Goal: Task Accomplishment & Management: Complete application form

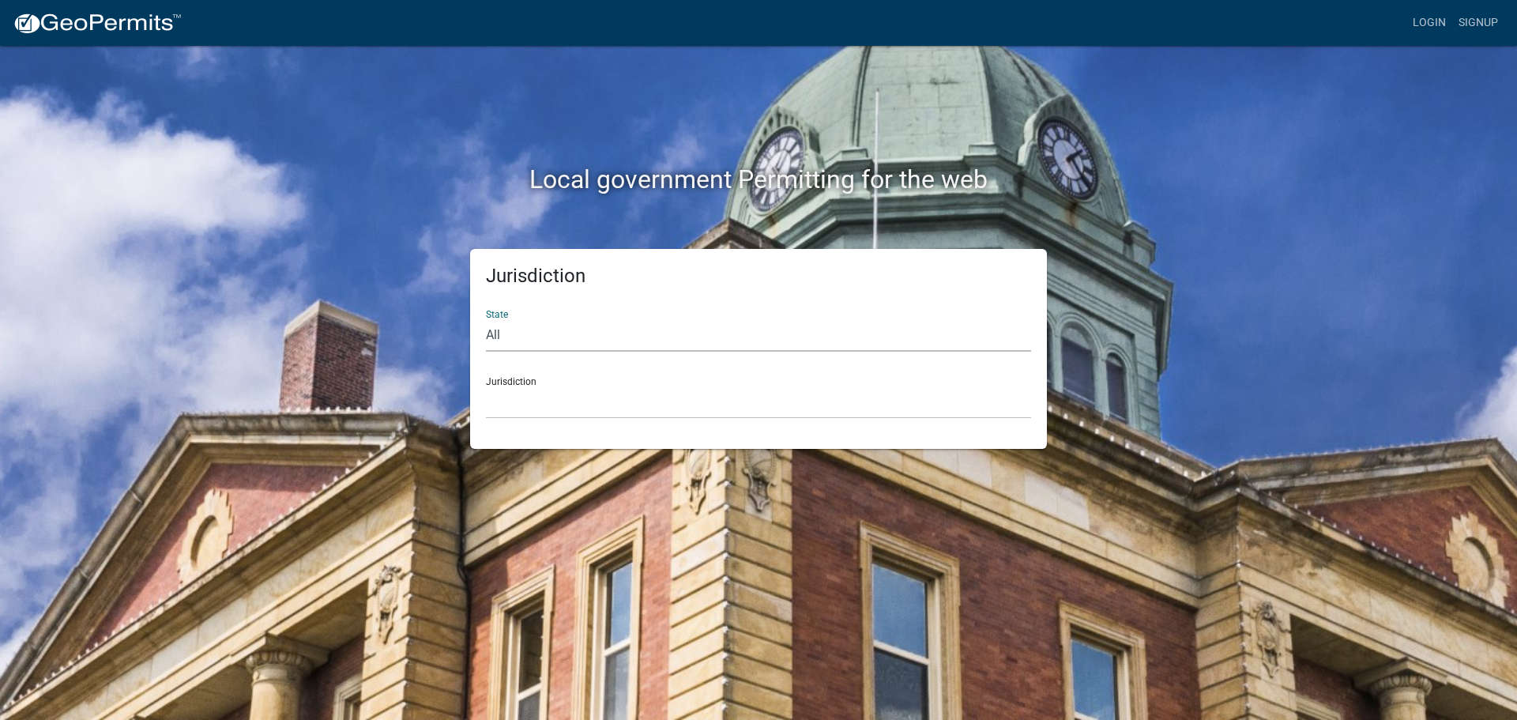
click at [571, 335] on select "All [US_STATE] [US_STATE] [US_STATE] [US_STATE] [US_STATE] [US_STATE] [US_STATE…" at bounding box center [758, 335] width 545 height 32
select select "[US_STATE]"
click at [486, 319] on select "All [US_STATE] [US_STATE] [US_STATE] [US_STATE] [US_STATE] [US_STATE] [US_STATE…" at bounding box center [758, 335] width 545 height 32
click at [586, 396] on select "[GEOGRAPHIC_DATA], [US_STATE] [GEOGRAPHIC_DATA], [US_STATE] [GEOGRAPHIC_DATA], …" at bounding box center [758, 402] width 545 height 32
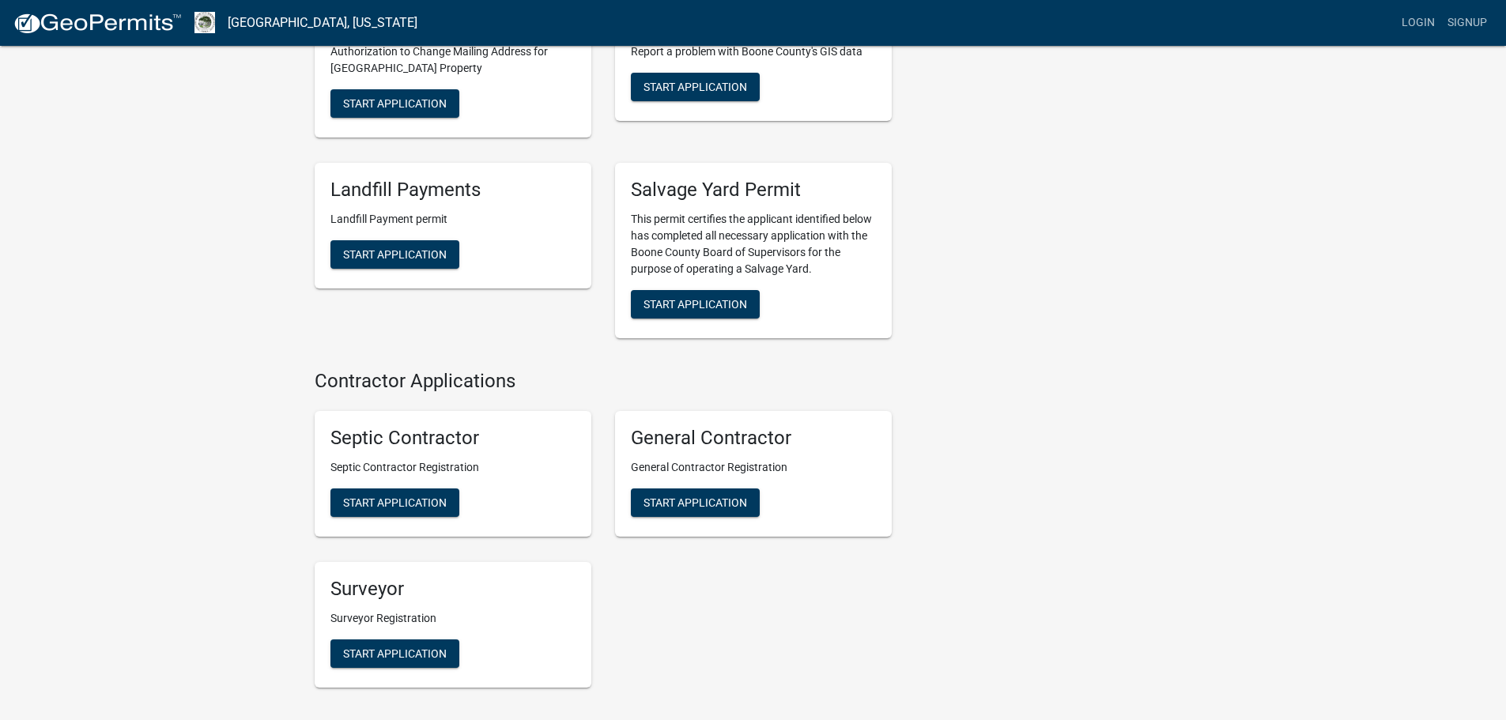
scroll to position [2766, 0]
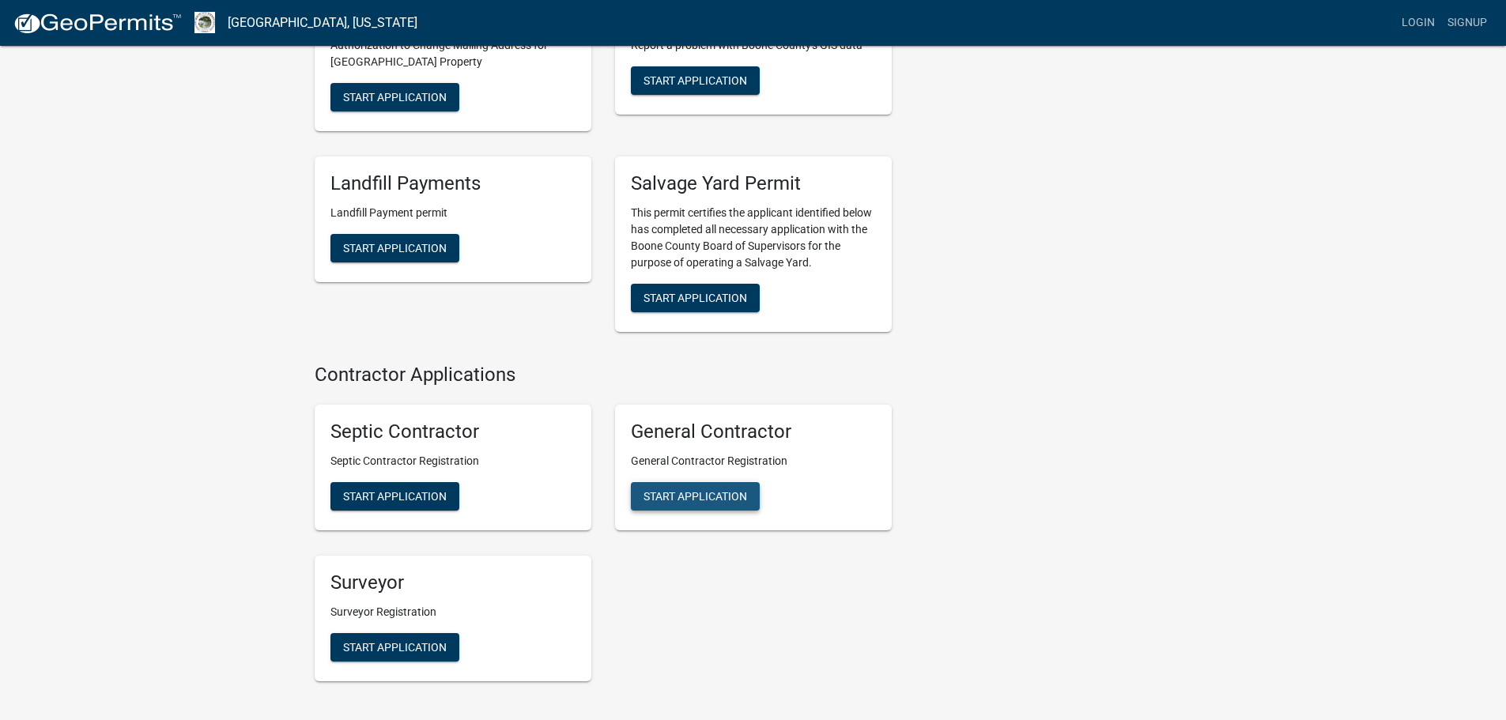
click at [711, 490] on span "Start Application" at bounding box center [695, 496] width 104 height 13
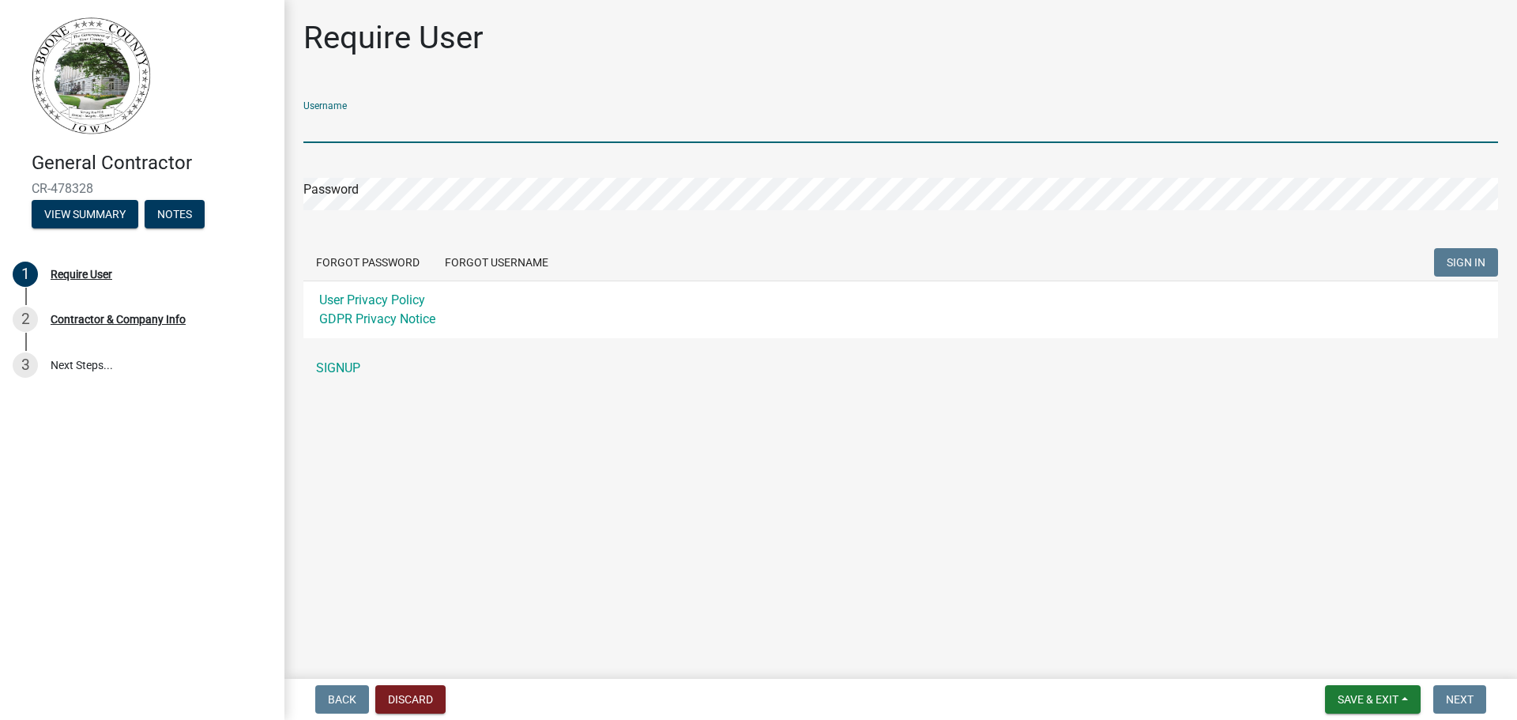
click at [349, 123] on input "Username" at bounding box center [900, 127] width 1195 height 32
type input "ichomes"
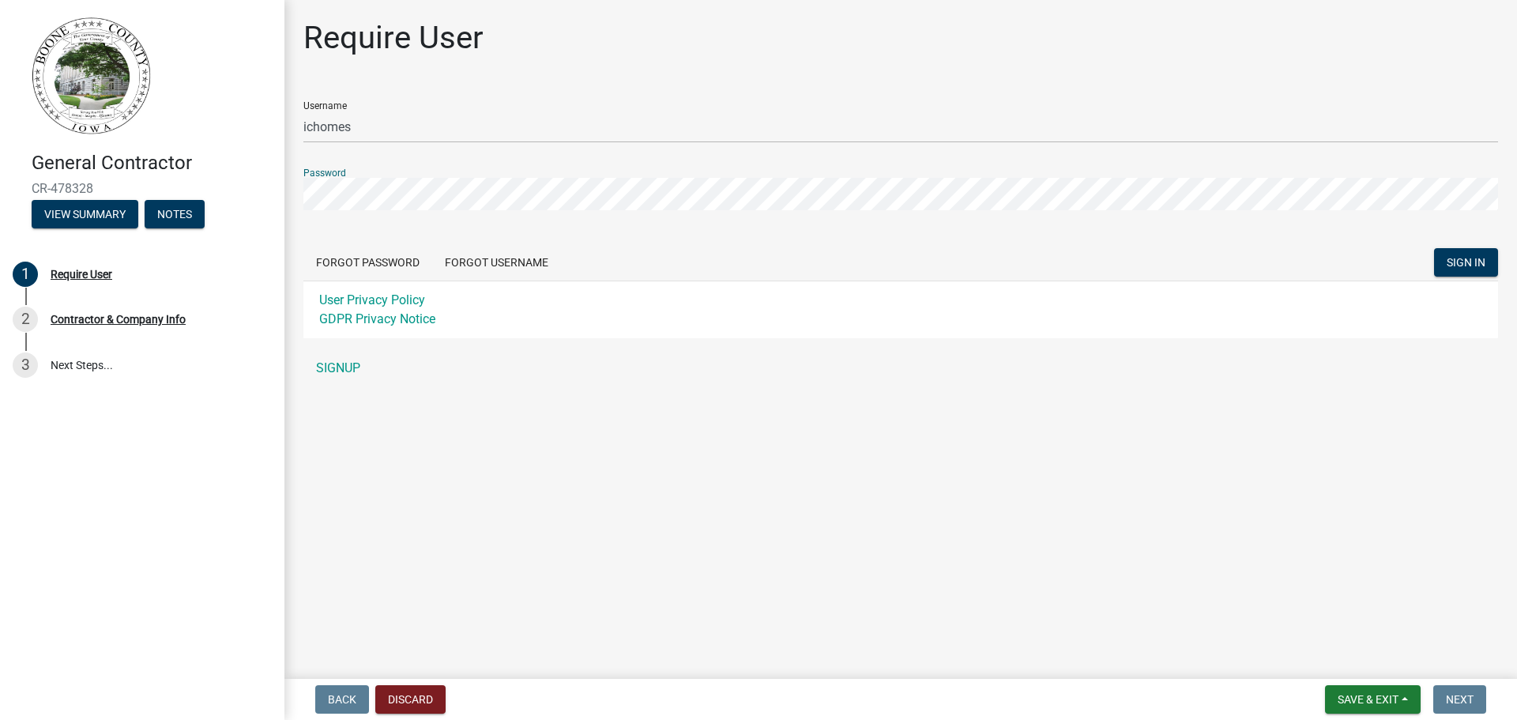
click at [1434, 248] on button "SIGN IN" at bounding box center [1466, 262] width 64 height 28
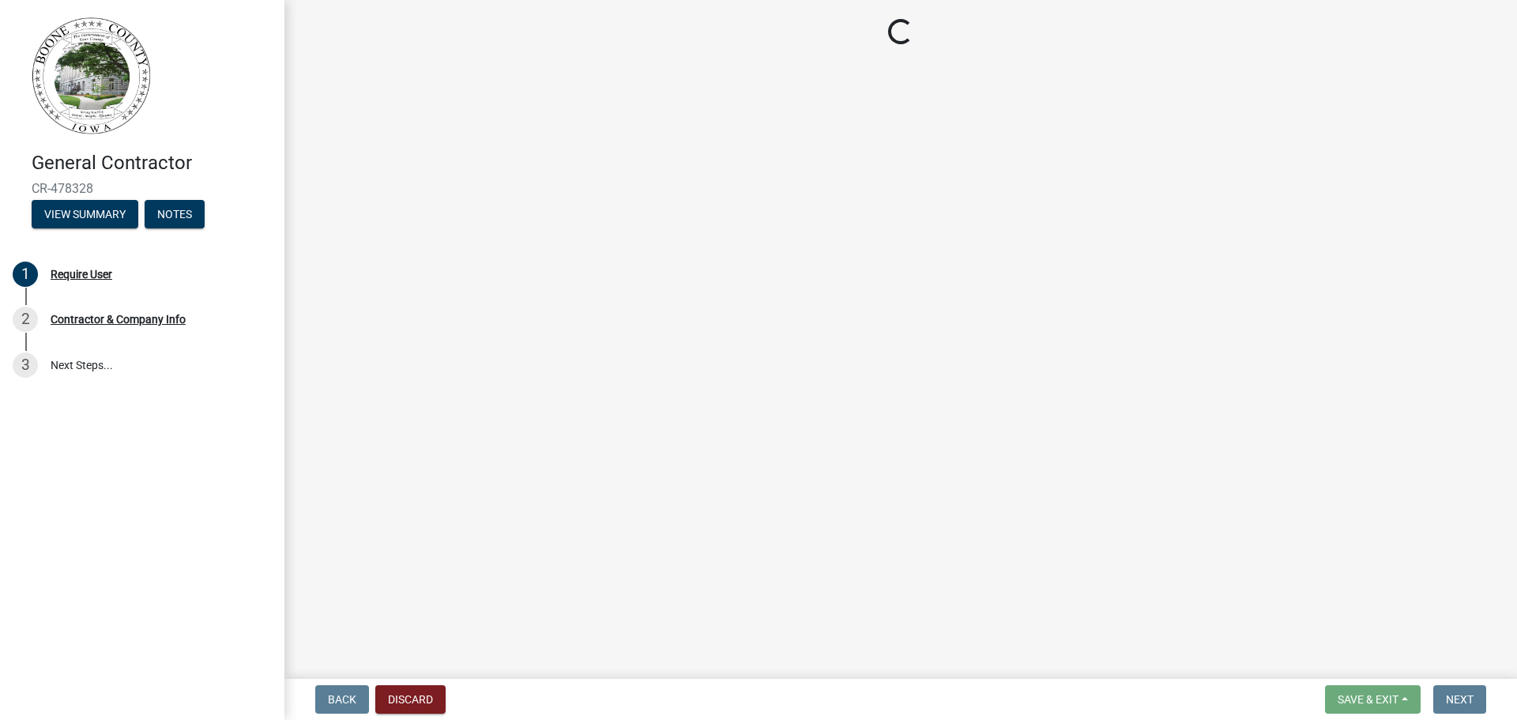
select select "IA"
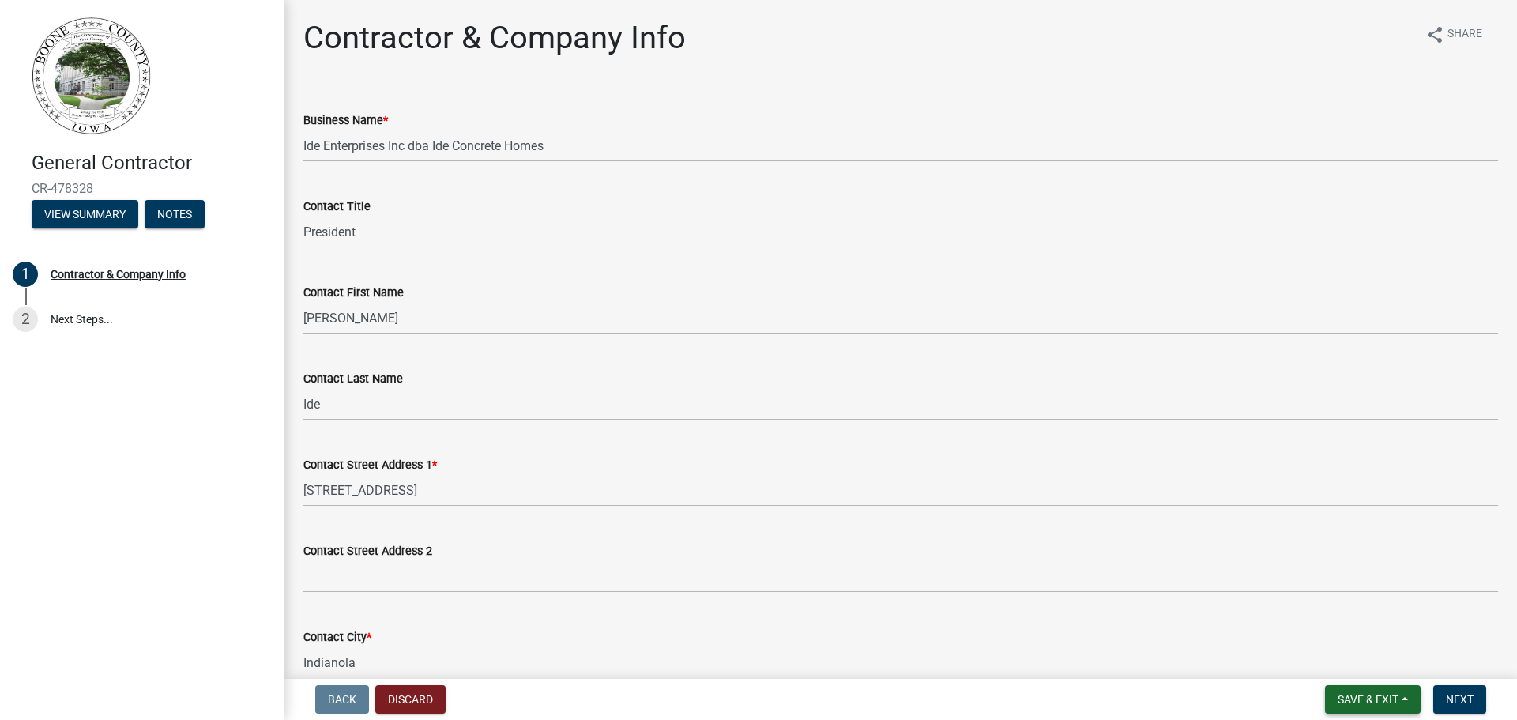
click at [1361, 691] on button "Save & Exit" at bounding box center [1373, 699] width 96 height 28
click at [1351, 658] on button "Save & Exit" at bounding box center [1358, 658] width 126 height 38
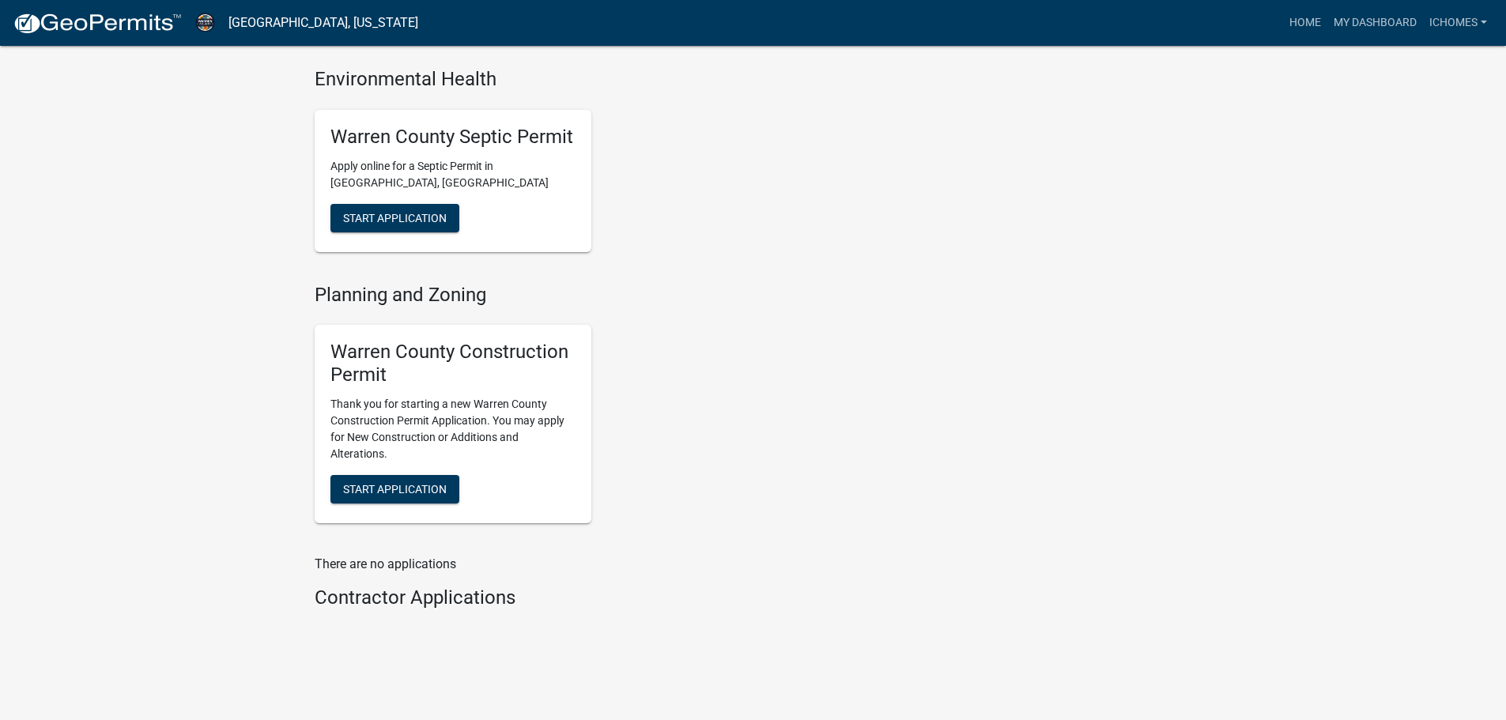
scroll to position [531, 0]
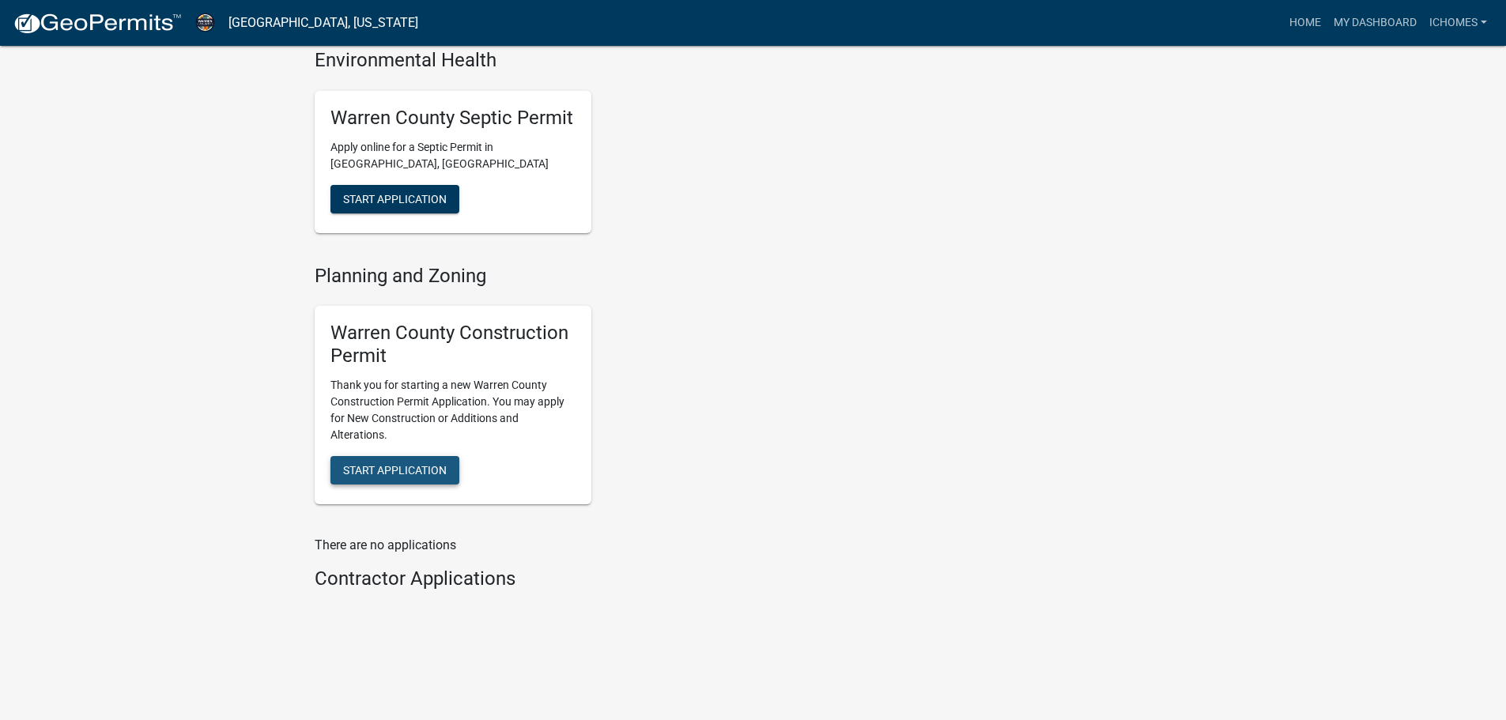
click at [405, 461] on button "Start Application" at bounding box center [394, 470] width 129 height 28
